Goal: Task Accomplishment & Management: Manage account settings

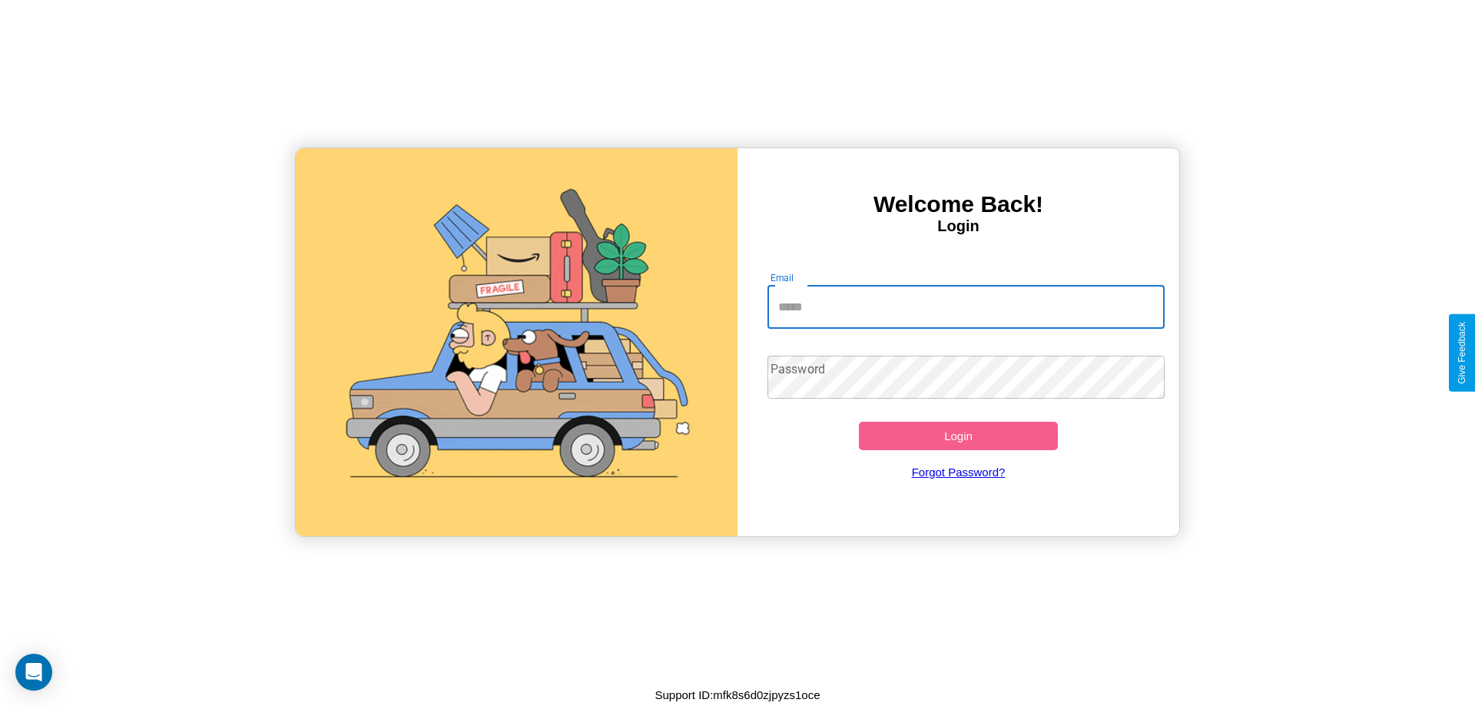
click at [965, 306] on input "Email" at bounding box center [966, 307] width 398 height 43
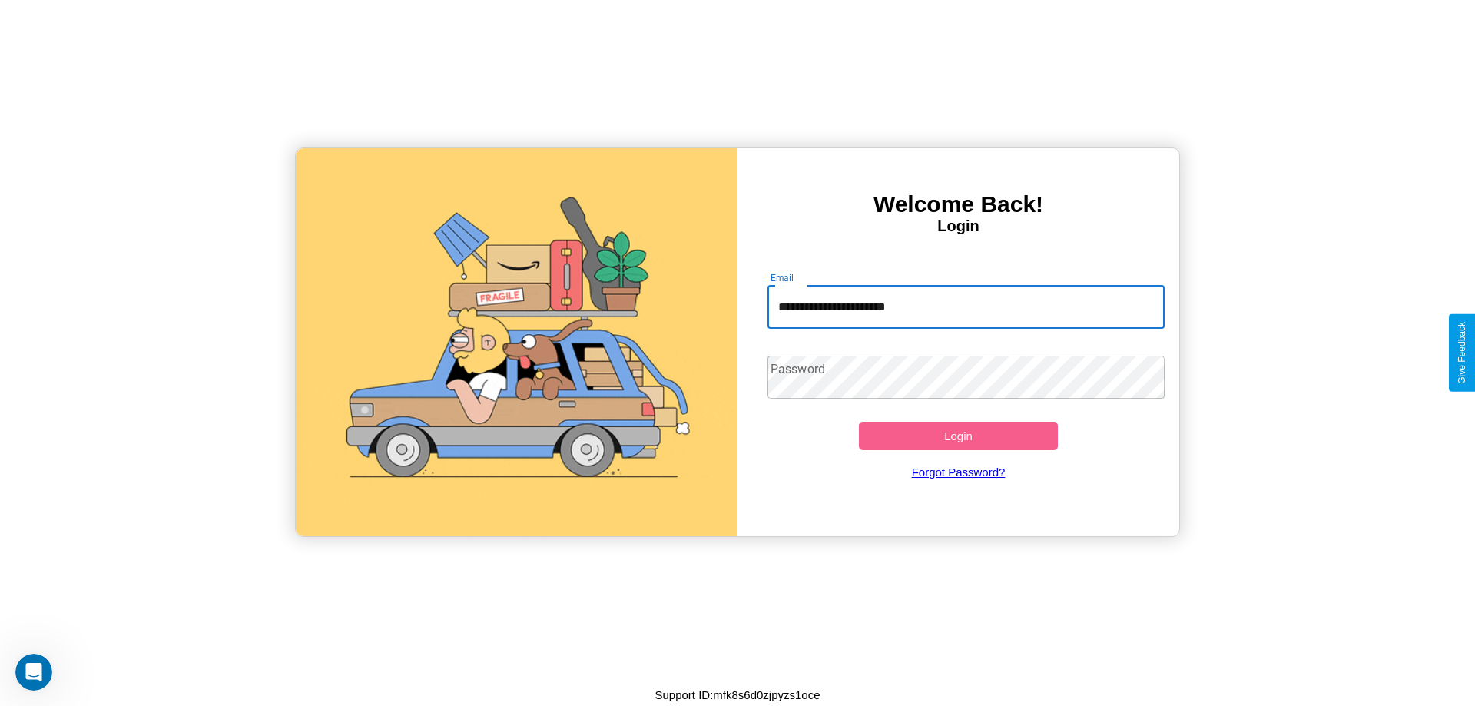
type input "**********"
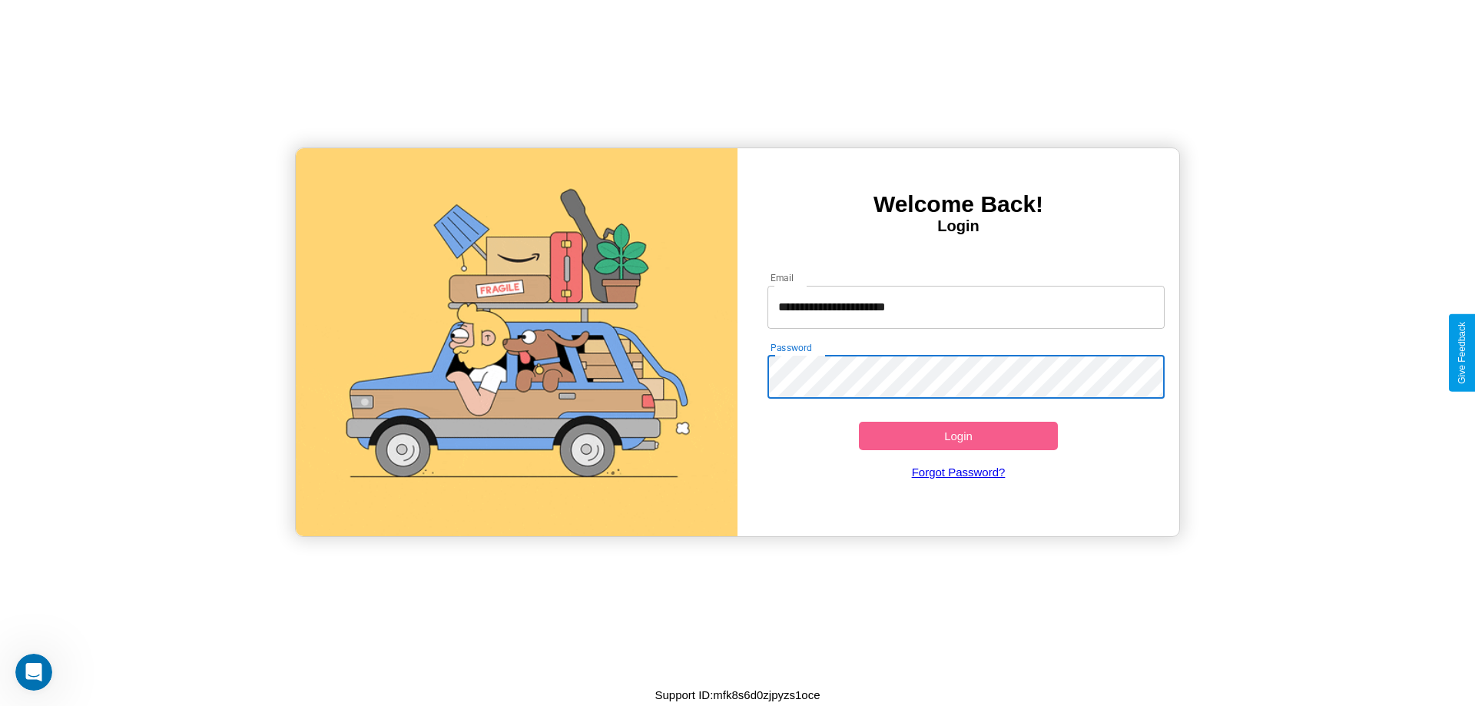
click at [958, 435] on button "Login" at bounding box center [958, 436] width 199 height 28
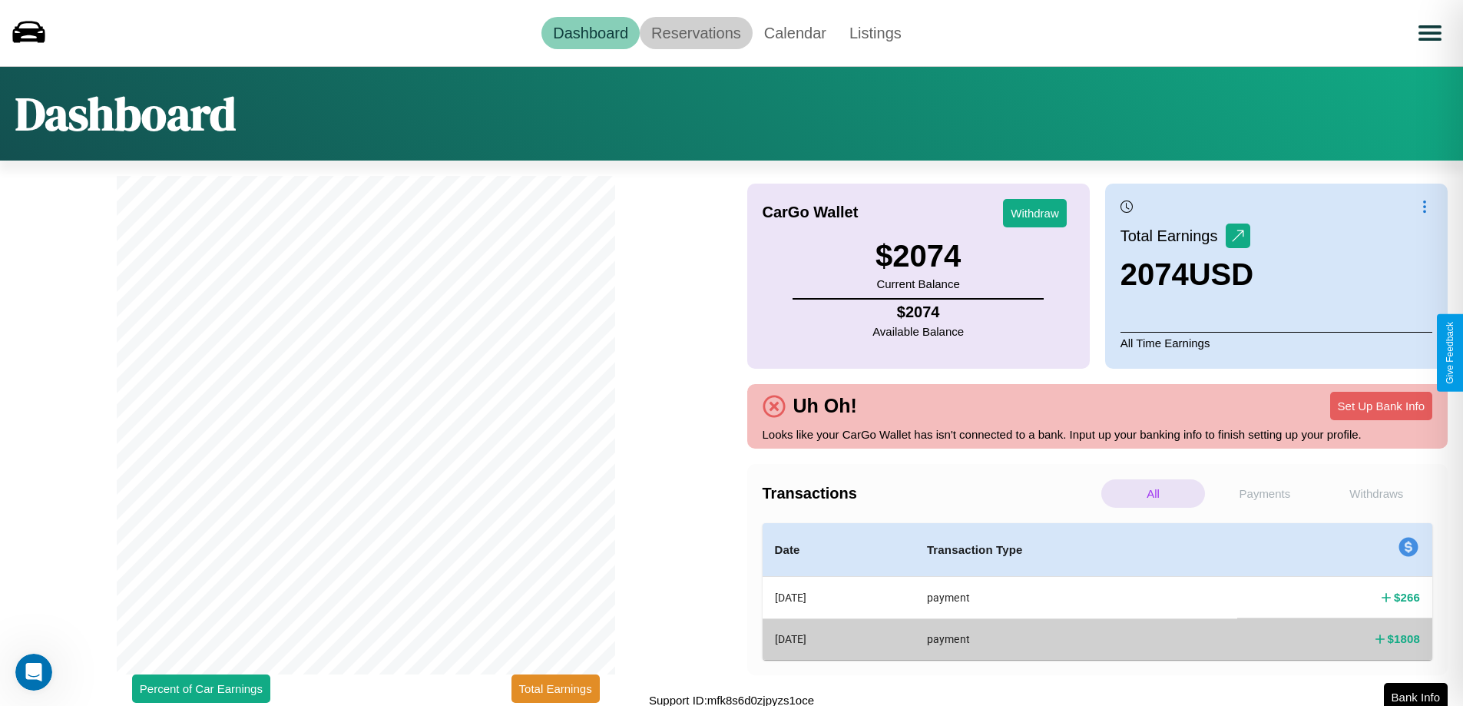
click at [696, 32] on link "Reservations" at bounding box center [696, 33] width 113 height 32
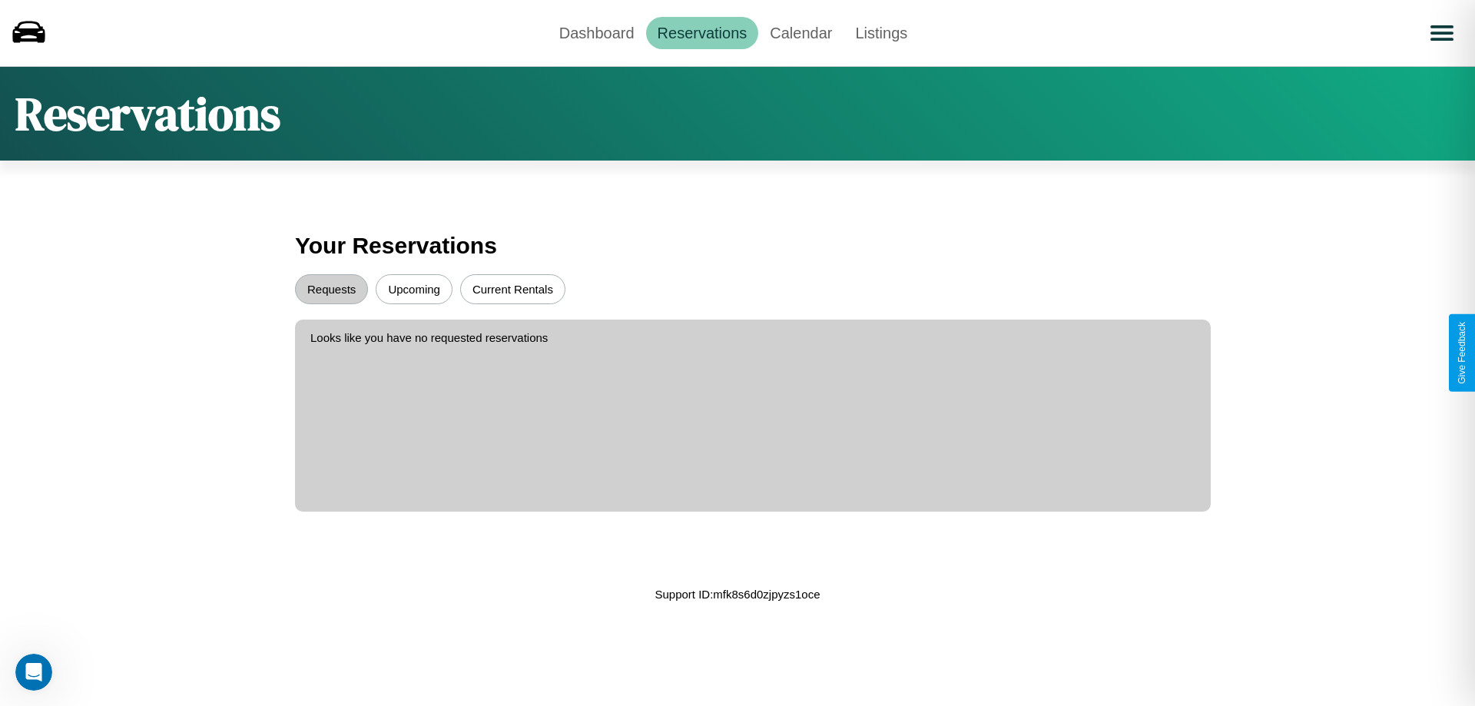
click at [414, 289] on button "Upcoming" at bounding box center [414, 289] width 77 height 30
click at [331, 289] on button "Requests" at bounding box center [331, 289] width 73 height 30
click at [596, 32] on link "Dashboard" at bounding box center [597, 33] width 98 height 32
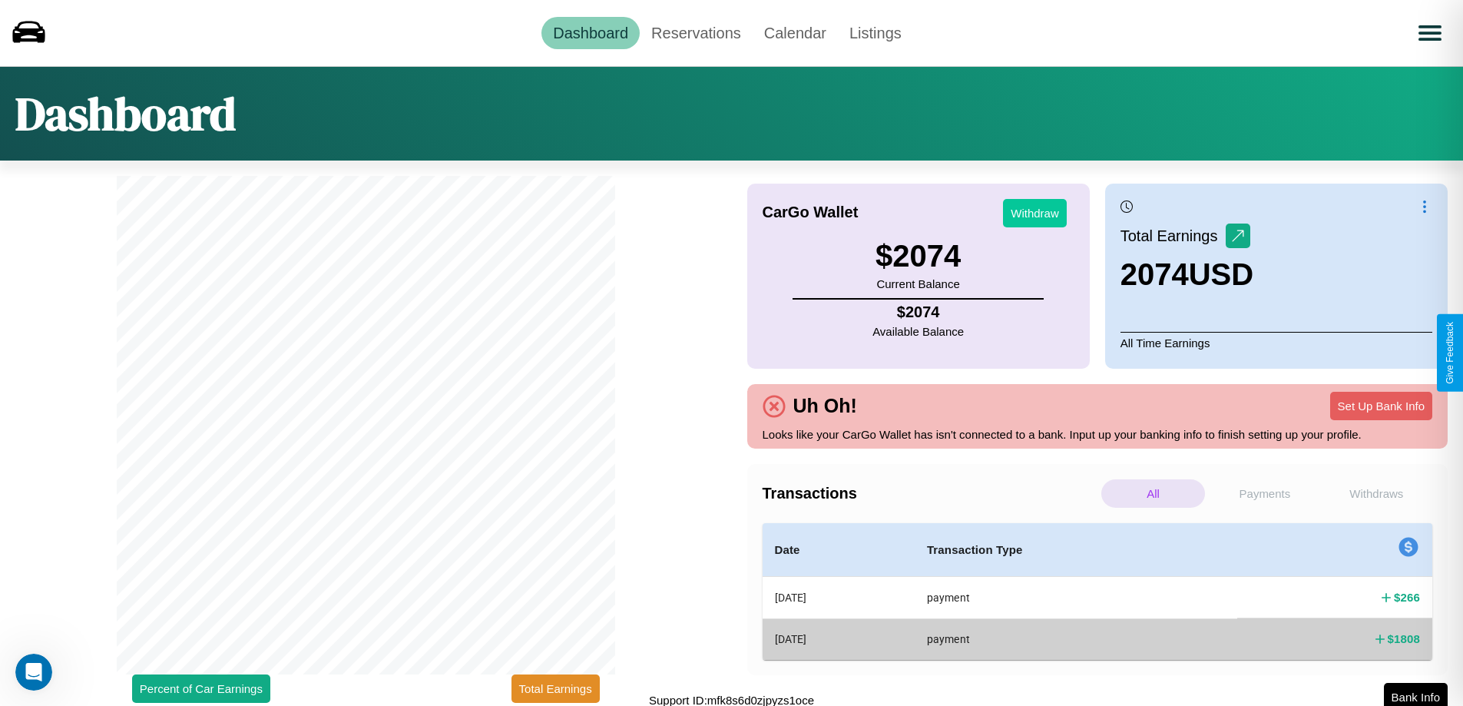
click at [1035, 213] on button "Withdraw" at bounding box center [1035, 213] width 64 height 28
